Goal: Information Seeking & Learning: Learn about a topic

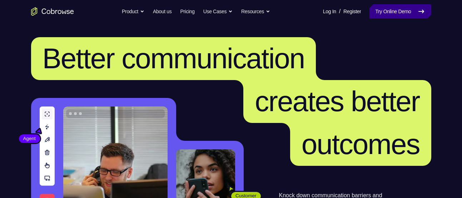
click at [378, 6] on link "Try Online Demo" at bounding box center [399, 11] width 61 height 14
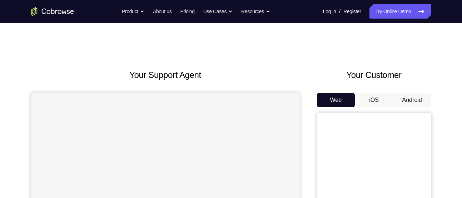
click at [425, 96] on button "Android" at bounding box center [412, 100] width 38 height 14
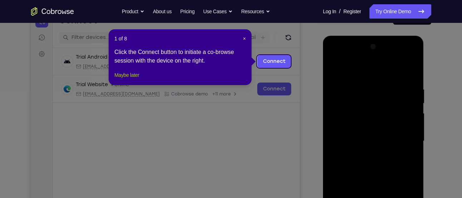
click at [136, 79] on button "Maybe later" at bounding box center [126, 75] width 25 height 9
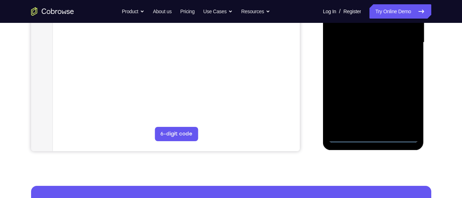
scroll to position [181, 0]
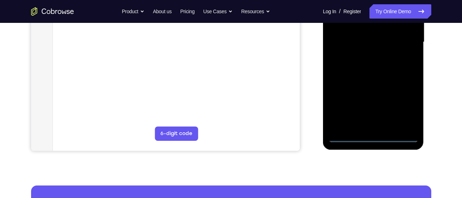
click at [378, 140] on div at bounding box center [373, 42] width 90 height 200
click at [402, 100] on div at bounding box center [373, 42] width 90 height 200
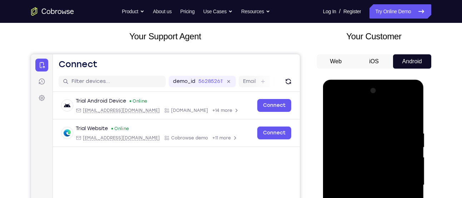
click at [384, 118] on div at bounding box center [373, 185] width 90 height 200
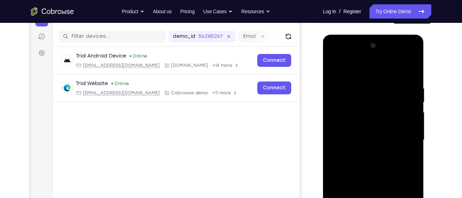
scroll to position [85, 0]
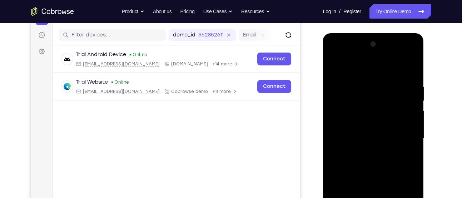
click at [405, 140] on div at bounding box center [373, 139] width 90 height 200
click at [368, 154] on div at bounding box center [373, 139] width 90 height 200
click at [364, 129] on div at bounding box center [373, 139] width 90 height 200
click at [357, 121] on div at bounding box center [373, 139] width 90 height 200
click at [349, 135] on div at bounding box center [373, 139] width 90 height 200
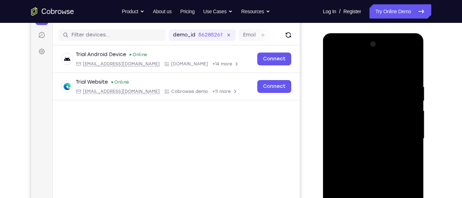
click at [346, 159] on div at bounding box center [373, 139] width 90 height 200
click at [359, 160] on div at bounding box center [373, 139] width 90 height 200
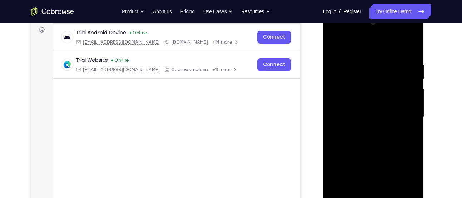
scroll to position [107, 0]
click at [350, 148] on div at bounding box center [373, 116] width 90 height 200
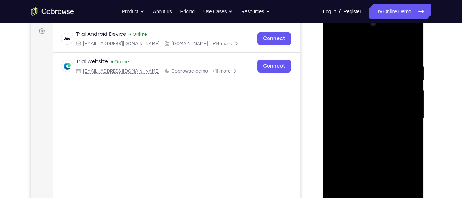
scroll to position [105, 0]
click at [411, 45] on div at bounding box center [373, 119] width 90 height 200
click at [334, 46] on div at bounding box center [373, 119] width 90 height 200
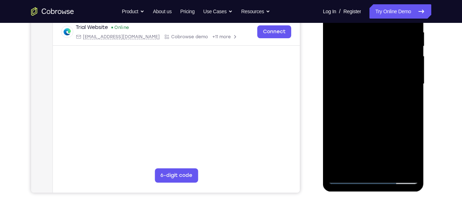
click at [390, 165] on div at bounding box center [373, 84] width 90 height 200
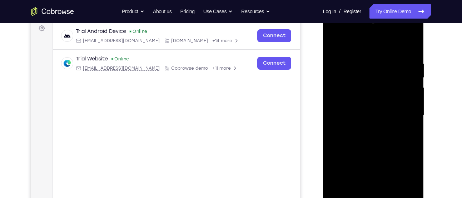
scroll to position [99, 0]
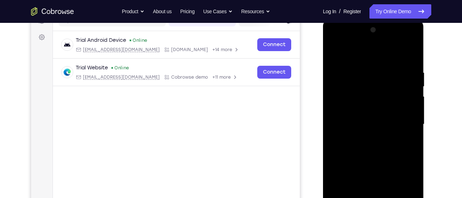
click at [366, 166] on div at bounding box center [373, 124] width 90 height 200
click at [394, 133] on div at bounding box center [373, 124] width 90 height 200
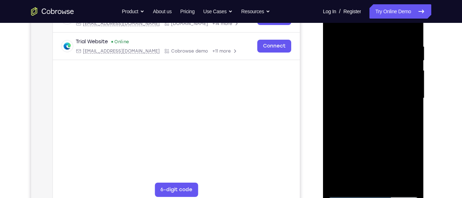
scroll to position [126, 0]
drag, startPoint x: 402, startPoint y: 150, endPoint x: 400, endPoint y: 128, distance: 23.0
click at [400, 128] on div at bounding box center [373, 97] width 90 height 200
click at [385, 119] on div at bounding box center [373, 97] width 90 height 200
click at [396, 119] on div at bounding box center [373, 97] width 90 height 200
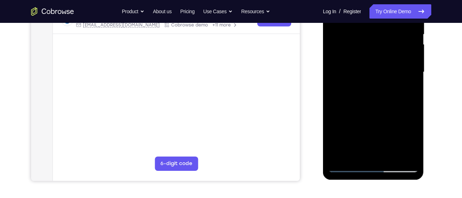
scroll to position [152, 0]
click at [355, 153] on div at bounding box center [373, 72] width 90 height 200
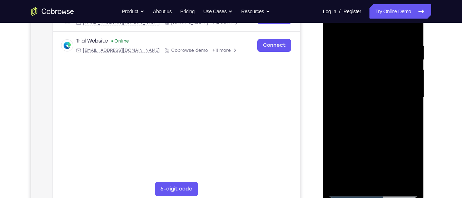
scroll to position [124, 0]
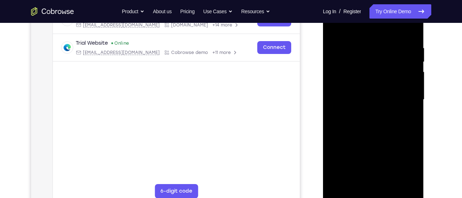
click at [394, 140] on div at bounding box center [373, 100] width 90 height 200
click at [410, 113] on div at bounding box center [373, 100] width 90 height 200
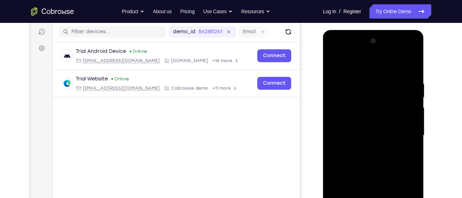
scroll to position [89, 0]
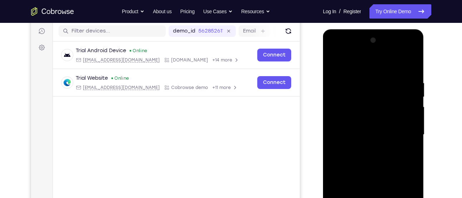
click at [407, 154] on div at bounding box center [373, 135] width 90 height 200
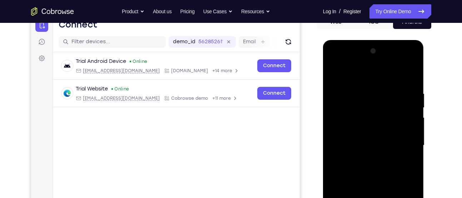
scroll to position [78, 0]
click at [383, 102] on div at bounding box center [373, 146] width 90 height 200
click at [403, 159] on div at bounding box center [373, 146] width 90 height 200
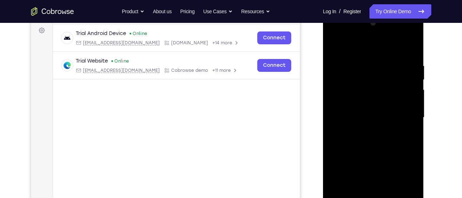
scroll to position [113, 0]
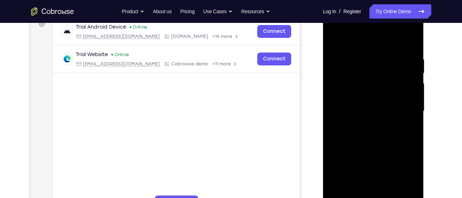
click at [407, 129] on div at bounding box center [373, 111] width 90 height 200
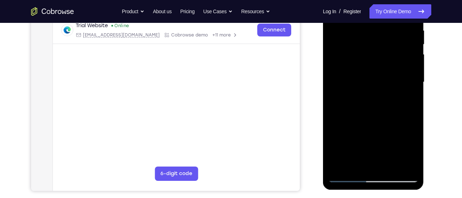
scroll to position [142, 0]
click at [354, 163] on div at bounding box center [373, 82] width 90 height 200
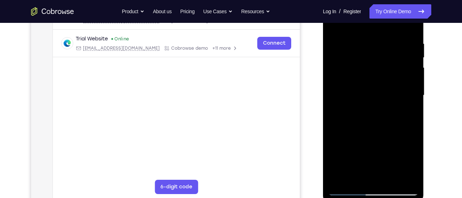
scroll to position [128, 0]
click at [332, 137] on div at bounding box center [373, 96] width 90 height 200
click at [407, 110] on div at bounding box center [373, 96] width 90 height 200
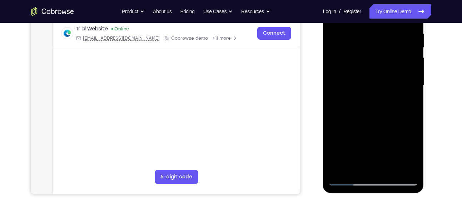
scroll to position [140, 0]
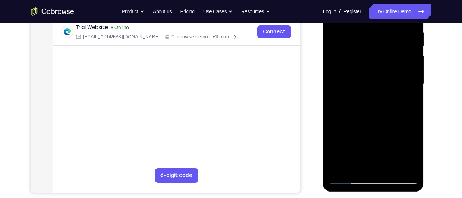
click at [355, 166] on div at bounding box center [373, 84] width 90 height 200
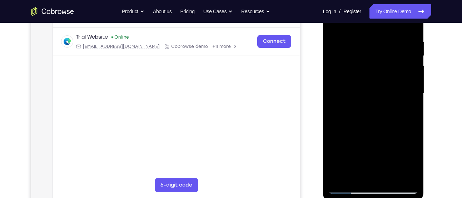
scroll to position [129, 0]
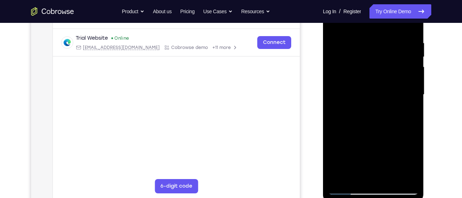
click at [337, 137] on div at bounding box center [373, 95] width 90 height 200
click at [407, 110] on div at bounding box center [373, 95] width 90 height 200
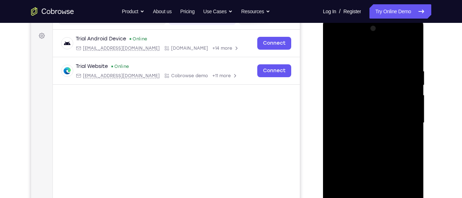
scroll to position [99, 0]
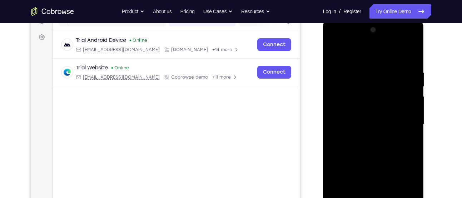
click at [336, 54] on div at bounding box center [373, 124] width 90 height 200
click at [335, 53] on div at bounding box center [373, 124] width 90 height 200
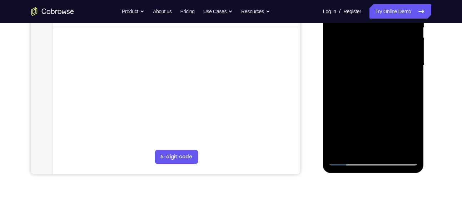
scroll to position [160, 0]
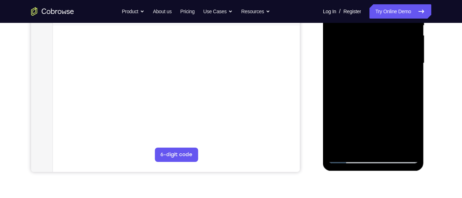
drag, startPoint x: 389, startPoint y: 126, endPoint x: 390, endPoint y: 40, distance: 85.4
click at [390, 40] on div at bounding box center [373, 63] width 90 height 200
drag, startPoint x: 384, startPoint y: 75, endPoint x: 384, endPoint y: 16, distance: 59.6
click at [384, 16] on div at bounding box center [373, 63] width 90 height 200
drag, startPoint x: 384, startPoint y: 108, endPoint x: 383, endPoint y: 40, distance: 68.2
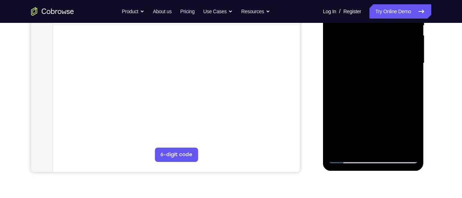
click at [383, 40] on div at bounding box center [373, 63] width 90 height 200
drag, startPoint x: 379, startPoint y: 113, endPoint x: 379, endPoint y: 50, distance: 63.6
click at [379, 50] on div at bounding box center [373, 63] width 90 height 200
drag, startPoint x: 377, startPoint y: 105, endPoint x: 378, endPoint y: 44, distance: 61.4
click at [378, 44] on div at bounding box center [373, 63] width 90 height 200
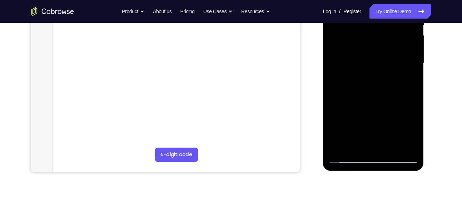
click at [394, 144] on div at bounding box center [373, 63] width 90 height 200
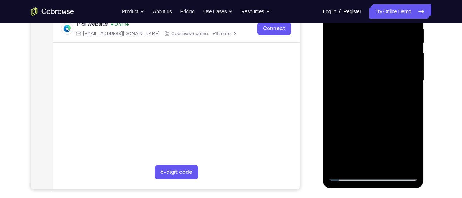
scroll to position [138, 0]
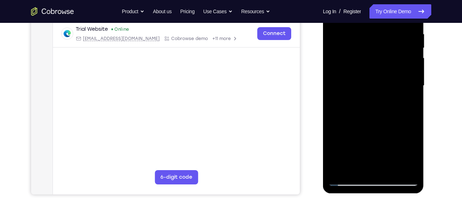
click at [392, 169] on div at bounding box center [373, 86] width 90 height 200
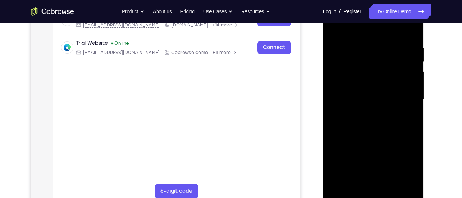
scroll to position [133, 0]
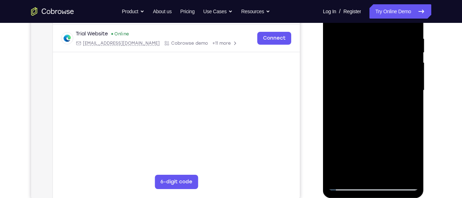
click at [348, 185] on div at bounding box center [373, 90] width 90 height 200
click at [364, 111] on div at bounding box center [373, 90] width 90 height 200
click at [365, 170] on div at bounding box center [373, 90] width 90 height 200
click at [409, 105] on div at bounding box center [373, 90] width 90 height 200
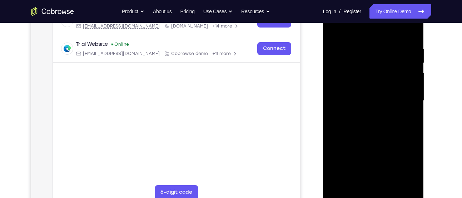
scroll to position [123, 0]
click at [406, 118] on div at bounding box center [373, 101] width 90 height 200
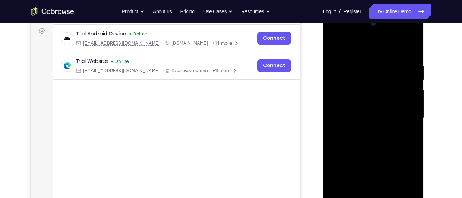
scroll to position [105, 0]
click at [335, 49] on div at bounding box center [373, 119] width 90 height 200
drag, startPoint x: 355, startPoint y: 172, endPoint x: 359, endPoint y: 116, distance: 56.2
click at [359, 116] on div at bounding box center [373, 119] width 90 height 200
click at [336, 48] on div at bounding box center [373, 119] width 90 height 200
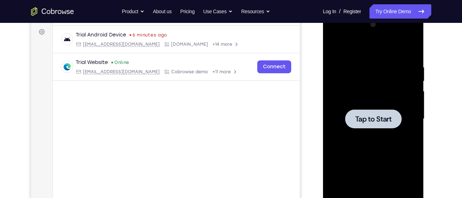
drag, startPoint x: 343, startPoint y: 105, endPoint x: 640, endPoint y: 137, distance: 299.3
click at [343, 105] on div at bounding box center [373, 119] width 90 height 200
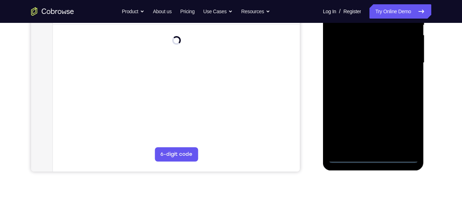
scroll to position [161, 0]
click at [373, 163] on div at bounding box center [373, 63] width 101 height 213
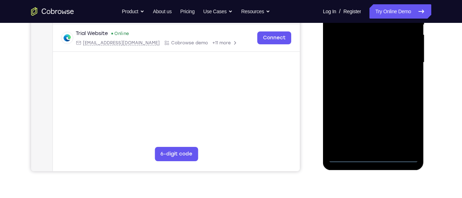
click at [371, 155] on div at bounding box center [373, 62] width 90 height 200
click at [402, 123] on div at bounding box center [373, 62] width 90 height 200
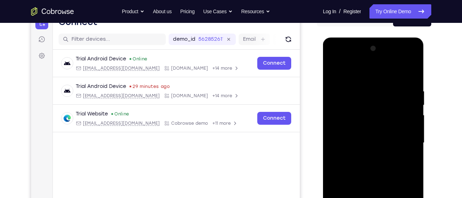
scroll to position [80, 0]
click at [369, 73] on div at bounding box center [373, 143] width 90 height 200
click at [337, 75] on div at bounding box center [373, 143] width 90 height 200
click at [402, 151] on div at bounding box center [373, 143] width 90 height 200
click at [404, 144] on div at bounding box center [373, 143] width 90 height 200
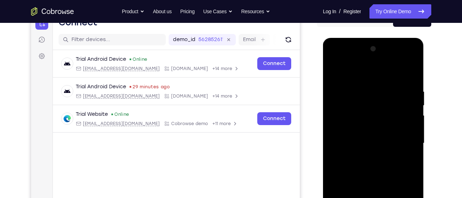
click at [363, 156] on div at bounding box center [373, 143] width 90 height 200
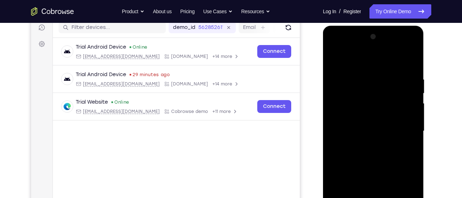
scroll to position [93, 0]
click at [364, 123] on div at bounding box center [373, 131] width 90 height 200
click at [346, 130] on div at bounding box center [373, 131] width 90 height 200
click at [348, 127] on div at bounding box center [373, 131] width 90 height 200
click at [343, 154] on div at bounding box center [373, 131] width 90 height 200
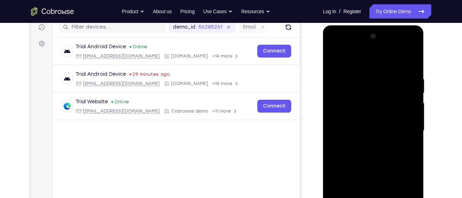
scroll to position [108, 0]
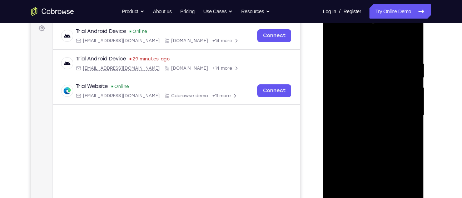
click at [368, 133] on div at bounding box center [373, 115] width 90 height 200
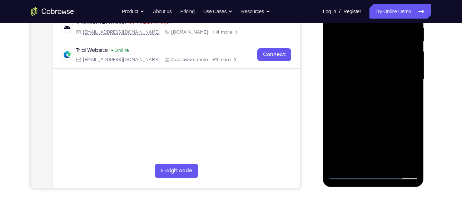
scroll to position [152, 0]
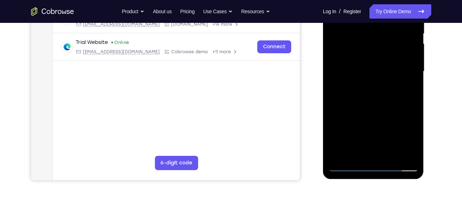
click at [390, 108] on div at bounding box center [373, 71] width 90 height 200
drag, startPoint x: 367, startPoint y: 127, endPoint x: 360, endPoint y: 100, distance: 27.4
click at [360, 100] on div at bounding box center [373, 71] width 90 height 200
click at [390, 156] on div at bounding box center [373, 71] width 90 height 200
click at [367, 112] on div at bounding box center [373, 71] width 90 height 200
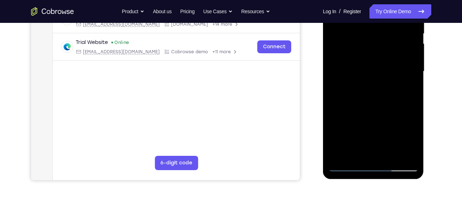
drag, startPoint x: 335, startPoint y: 69, endPoint x: 330, endPoint y: 110, distance: 42.1
click at [330, 110] on div at bounding box center [373, 71] width 90 height 200
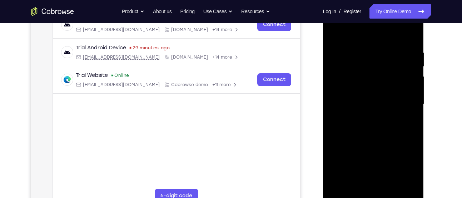
scroll to position [115, 0]
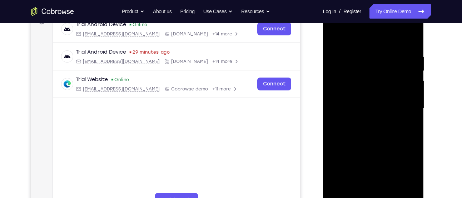
click at [335, 35] on div at bounding box center [373, 109] width 90 height 200
click at [366, 48] on div at bounding box center [373, 109] width 90 height 200
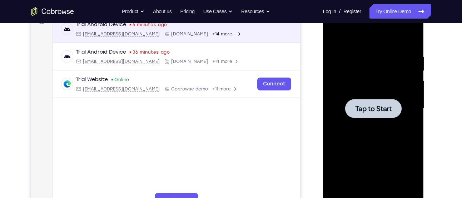
click at [375, 54] on div at bounding box center [373, 109] width 90 height 200
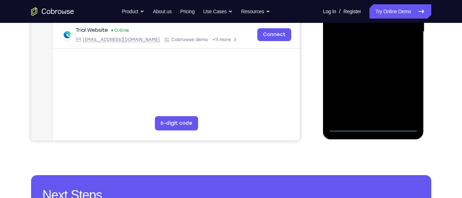
scroll to position [194, 0]
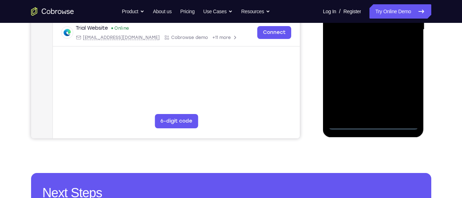
click at [371, 132] on div at bounding box center [373, 30] width 101 height 213
click at [374, 127] on div at bounding box center [373, 30] width 90 height 200
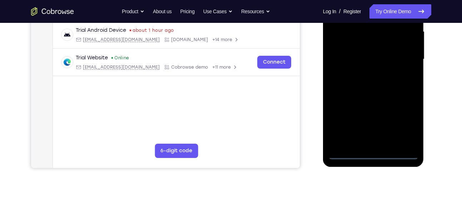
scroll to position [164, 0]
click at [403, 120] on div at bounding box center [373, 60] width 90 height 200
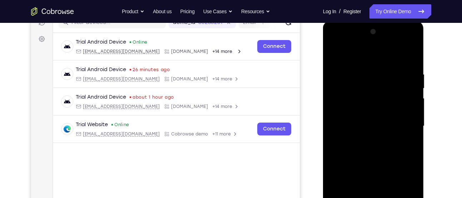
scroll to position [96, 0]
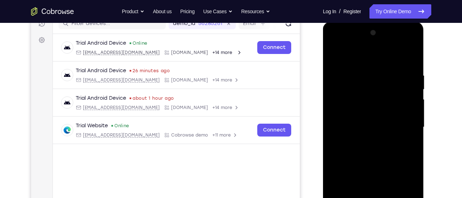
click at [366, 57] on div at bounding box center [373, 127] width 90 height 200
click at [339, 59] on div at bounding box center [373, 127] width 90 height 200
click at [402, 129] on div at bounding box center [373, 127] width 90 height 200
click at [364, 140] on div at bounding box center [373, 127] width 90 height 200
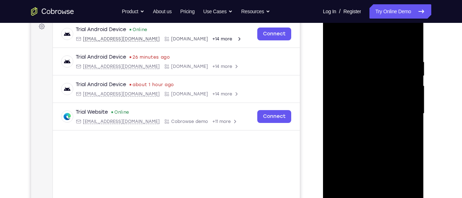
click at [357, 108] on div at bounding box center [373, 114] width 90 height 200
click at [359, 103] on div at bounding box center [373, 114] width 90 height 200
click at [341, 111] on div at bounding box center [373, 114] width 90 height 200
click at [346, 142] on div at bounding box center [373, 114] width 90 height 200
click at [381, 145] on div at bounding box center [373, 114] width 90 height 200
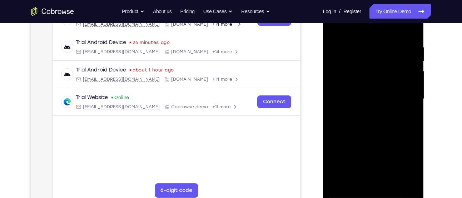
scroll to position [124, 0]
click at [358, 48] on div at bounding box center [373, 99] width 90 height 200
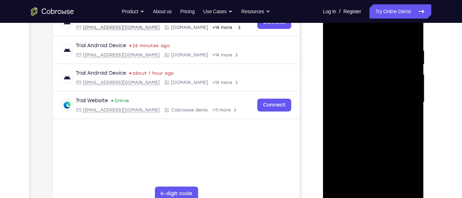
scroll to position [123, 0]
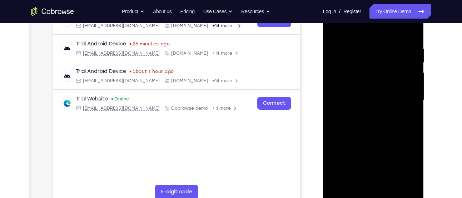
click at [409, 107] on div at bounding box center [373, 100] width 90 height 200
drag, startPoint x: 412, startPoint y: 108, endPoint x: 370, endPoint y: 111, distance: 41.9
click at [370, 111] on div at bounding box center [373, 100] width 90 height 200
drag, startPoint x: 406, startPoint y: 111, endPoint x: 356, endPoint y: 116, distance: 49.9
click at [356, 116] on div at bounding box center [373, 100] width 90 height 200
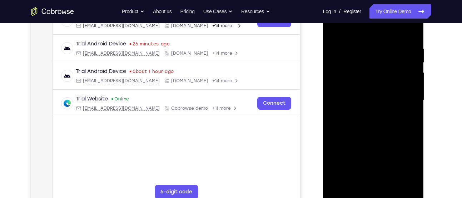
drag, startPoint x: 406, startPoint y: 104, endPoint x: 389, endPoint y: 105, distance: 16.8
click at [389, 105] on div at bounding box center [373, 100] width 90 height 200
click at [408, 102] on div at bounding box center [373, 100] width 90 height 200
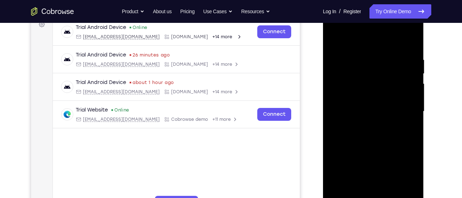
scroll to position [112, 0]
click at [409, 101] on div at bounding box center [373, 112] width 90 height 200
drag, startPoint x: 407, startPoint y: 104, endPoint x: 363, endPoint y: 105, distance: 44.3
click at [363, 105] on div at bounding box center [373, 112] width 90 height 200
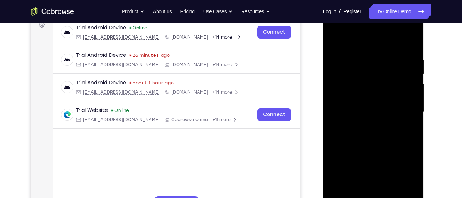
drag, startPoint x: 408, startPoint y: 105, endPoint x: 365, endPoint y: 109, distance: 43.4
click at [365, 109] on div at bounding box center [373, 112] width 90 height 200
drag, startPoint x: 405, startPoint y: 118, endPoint x: 381, endPoint y: 119, distance: 24.3
click at [381, 119] on div at bounding box center [373, 112] width 90 height 200
drag, startPoint x: 414, startPoint y: 125, endPoint x: 345, endPoint y: 133, distance: 69.1
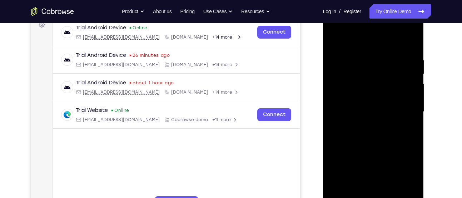
click at [345, 133] on div at bounding box center [373, 112] width 90 height 200
click at [412, 41] on div at bounding box center [373, 112] width 90 height 200
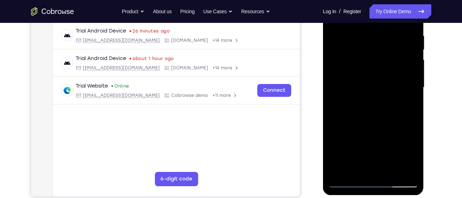
drag, startPoint x: 380, startPoint y: 138, endPoint x: 390, endPoint y: 27, distance: 111.5
click at [390, 27] on div at bounding box center [373, 87] width 90 height 200
drag, startPoint x: 380, startPoint y: 103, endPoint x: 381, endPoint y: 48, distance: 54.7
click at [381, 48] on div at bounding box center [373, 87] width 90 height 200
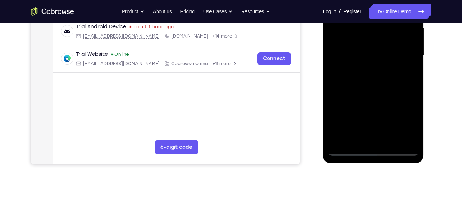
scroll to position [169, 0]
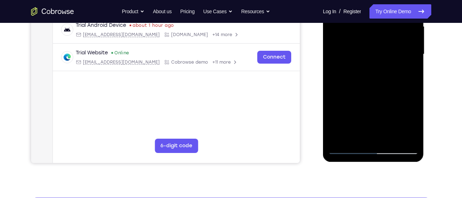
click at [405, 138] on div at bounding box center [373, 54] width 90 height 200
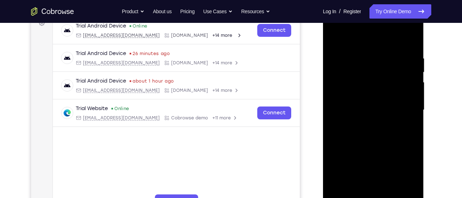
click at [332, 37] on div at bounding box center [373, 110] width 90 height 200
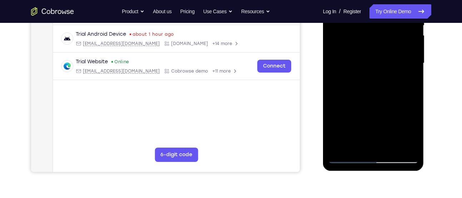
scroll to position [162, 0]
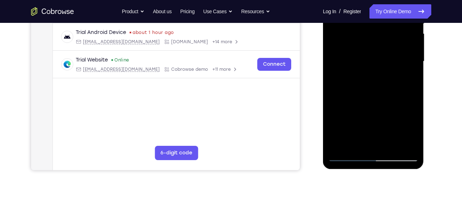
drag, startPoint x: 364, startPoint y: 118, endPoint x: 352, endPoint y: 15, distance: 103.9
click at [352, 15] on div at bounding box center [373, 61] width 90 height 200
drag, startPoint x: 349, startPoint y: 132, endPoint x: 356, endPoint y: 18, distance: 114.2
click at [356, 18] on div at bounding box center [373, 61] width 90 height 200
click at [353, 128] on div at bounding box center [373, 61] width 90 height 200
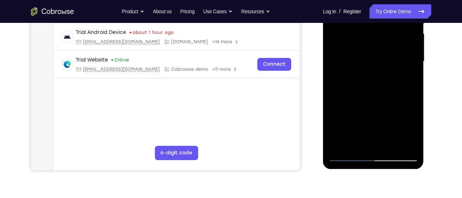
click at [371, 78] on div at bounding box center [373, 61] width 90 height 200
click at [370, 115] on div at bounding box center [373, 61] width 90 height 200
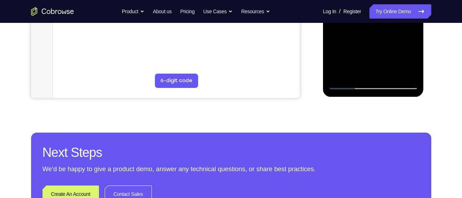
scroll to position [254, 0]
